Goal: Find specific page/section

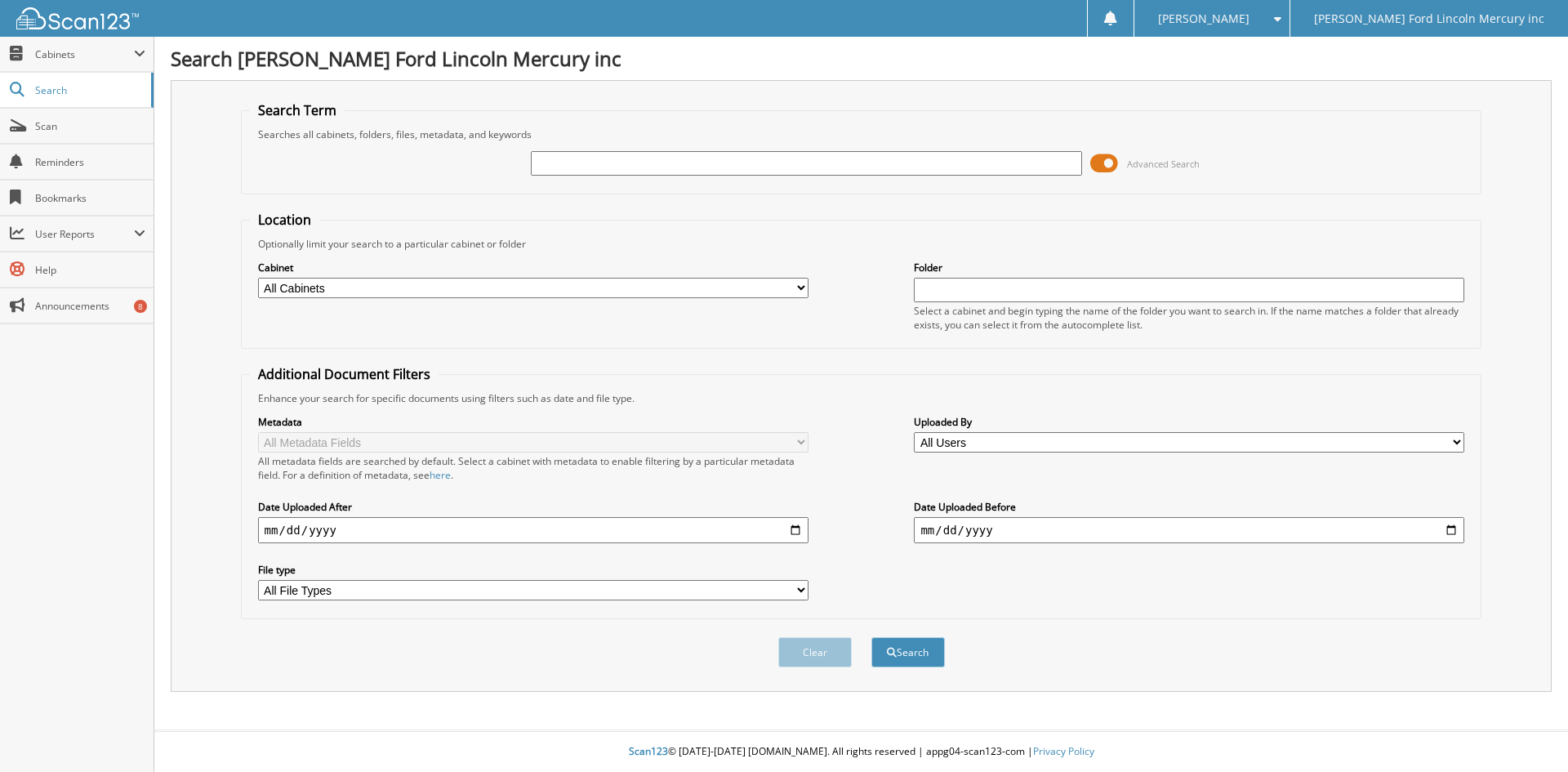
click at [571, 161] on input "text" at bounding box center [806, 163] width 551 height 24
type input "h25763"
click at [871, 637] on button "Search" at bounding box center [908, 652] width 73 height 30
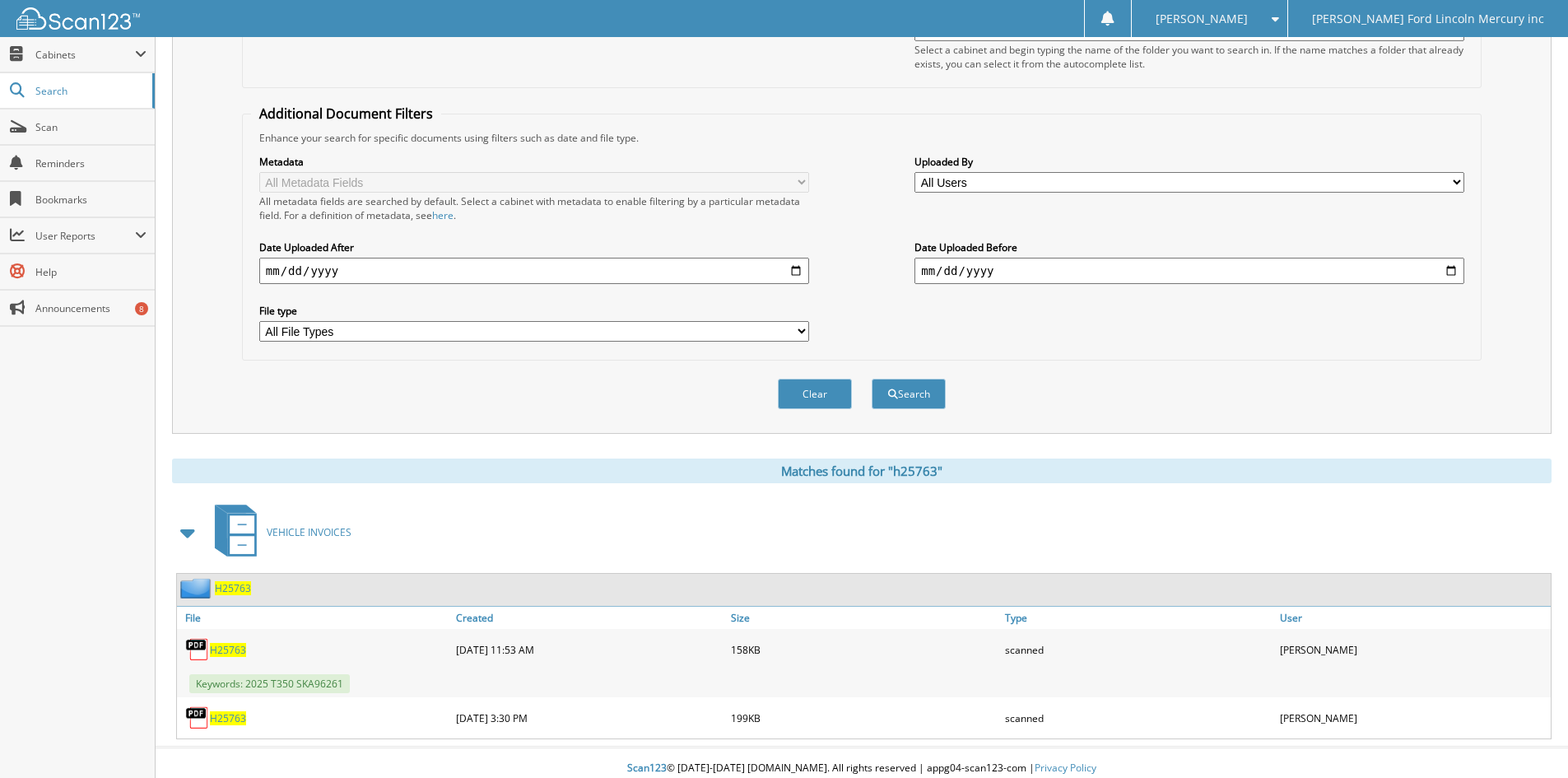
scroll to position [275, 0]
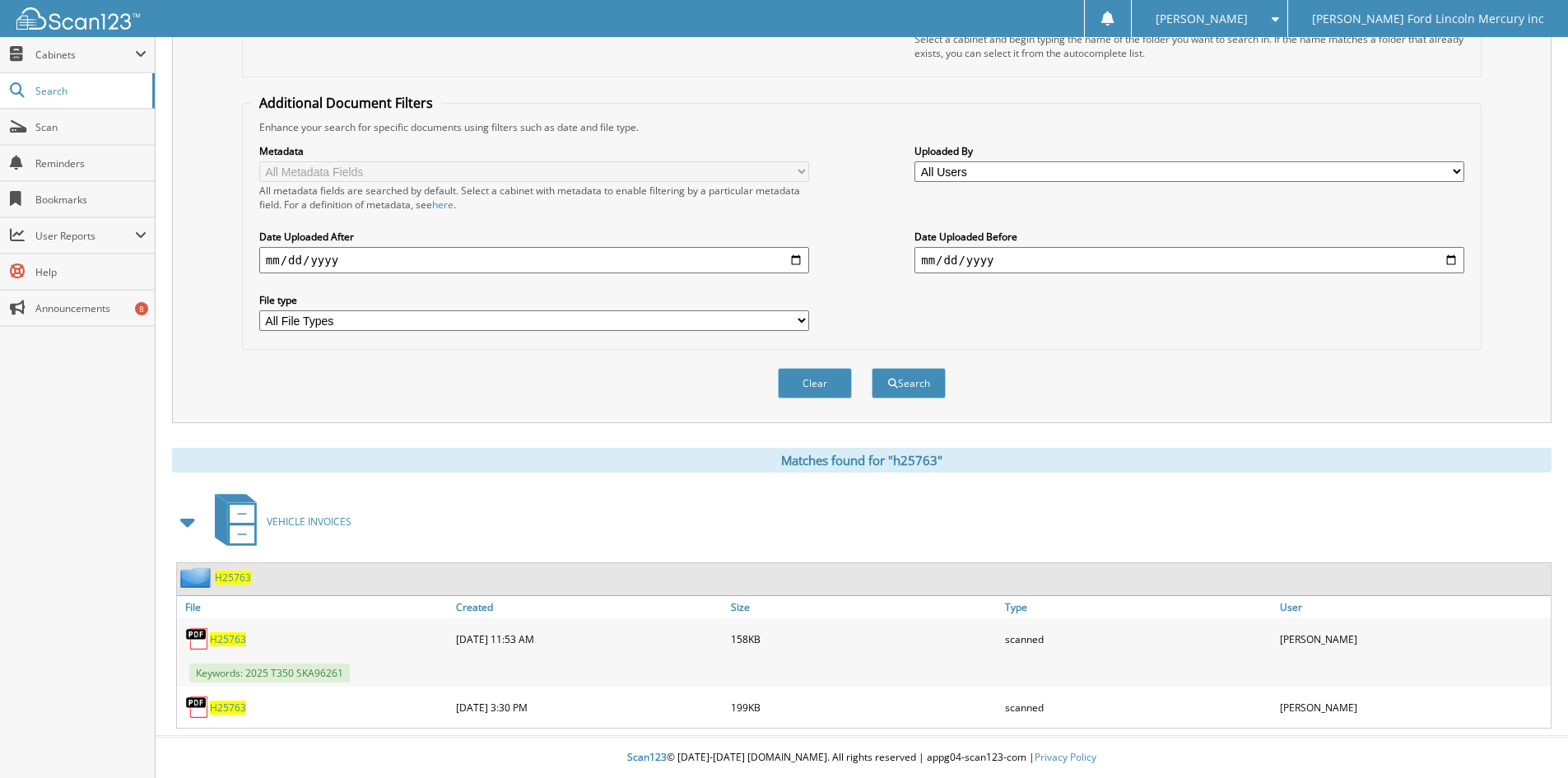
click at [228, 640] on span "H25763" at bounding box center [228, 639] width 36 height 14
click at [233, 706] on span "H25763" at bounding box center [228, 707] width 36 height 14
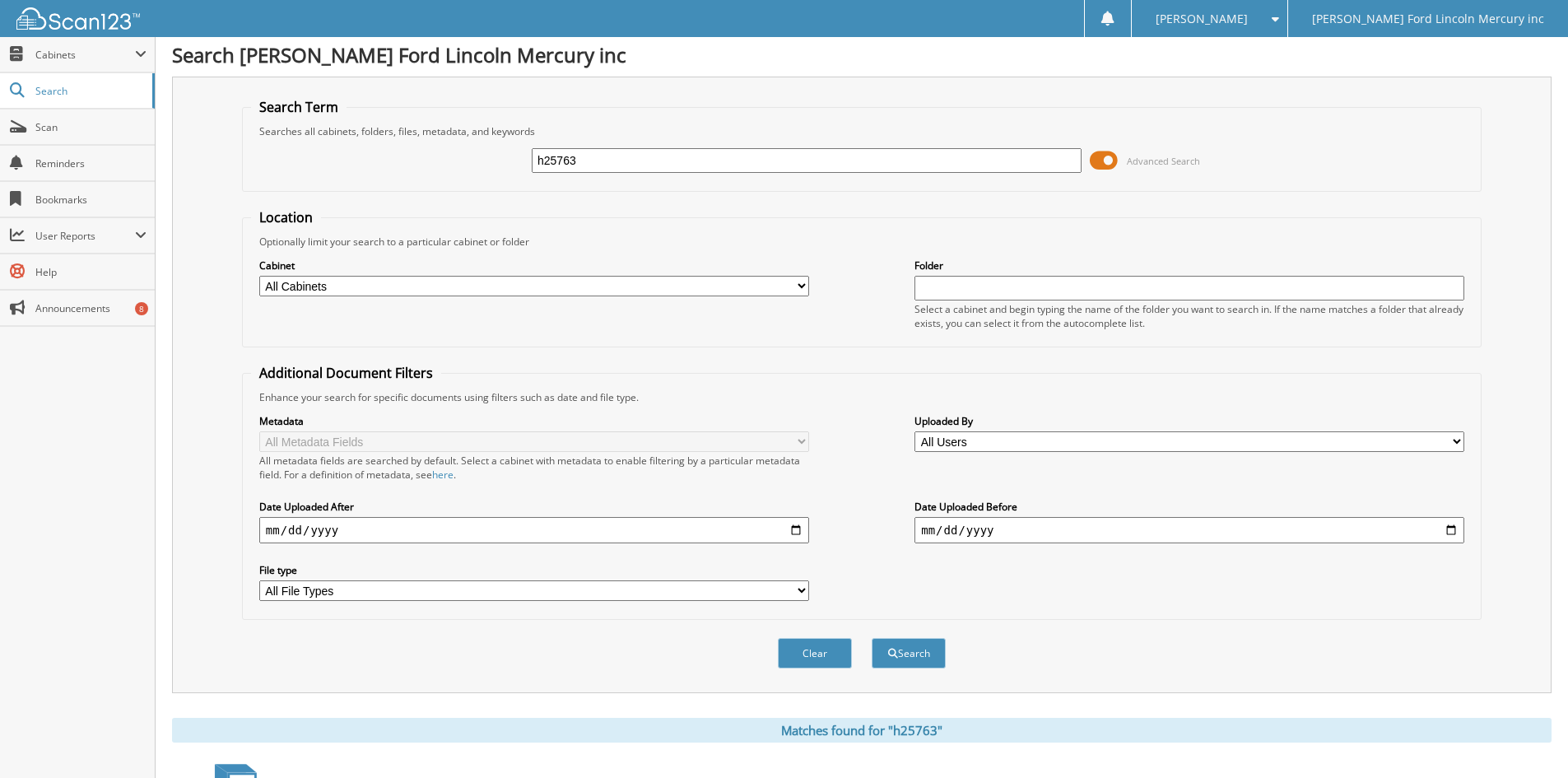
scroll to position [0, 0]
